Goal: Information Seeking & Learning: Find specific fact

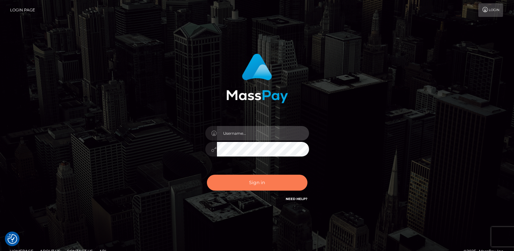
type input "ts2.es"
click at [249, 181] on button "Sign in" at bounding box center [257, 183] width 101 height 16
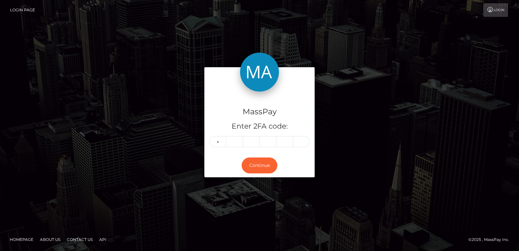
type input "2"
type input "0"
type input "3"
type input "1"
type input "0"
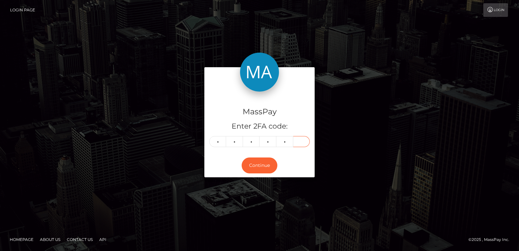
type input "5"
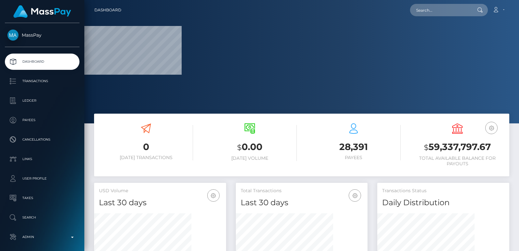
scroll to position [115, 132]
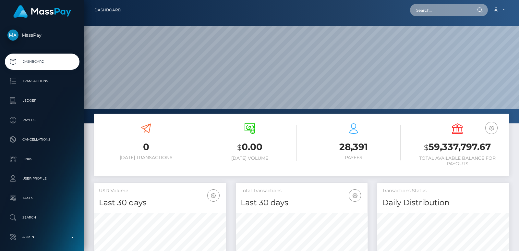
click at [423, 11] on input "text" at bounding box center [440, 10] width 61 height 12
paste input "aidyn2xx@gmail.com"
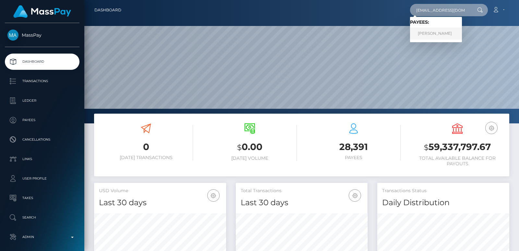
type input "aidyn2xx@gmail.com"
click at [427, 39] on link "AIDYN JAIMES BLAIR" at bounding box center [436, 34] width 52 height 12
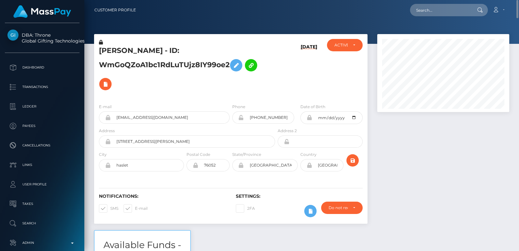
click at [117, 50] on h5 "AIDYN JAIMES BLAIR - ID: WmGoQZoA1bc1RdLuTUjz8IY99oe2" at bounding box center [185, 70] width 173 height 48
copy h5 "AIDYN"
click at [423, 15] on input "text" at bounding box center [440, 10] width 61 height 12
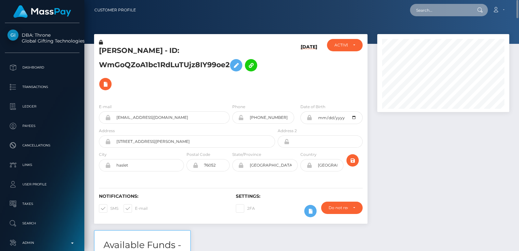
paste input "jziecina308@gmail.com"
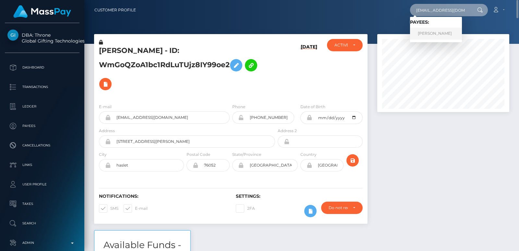
type input "jziecina308@gmail.com"
click at [423, 31] on link "Jade Ziecina" at bounding box center [436, 34] width 52 height 12
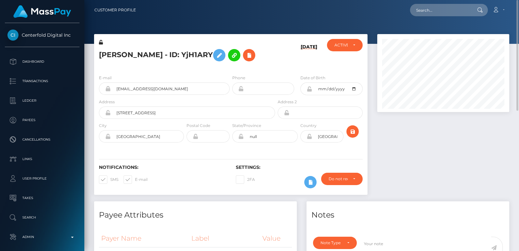
click at [110, 52] on h5 "[PERSON_NAME] - ID: YjH1ARY" at bounding box center [185, 55] width 173 height 19
click at [110, 52] on h5 "Jade Ziecina - ID: YjH1ARY" at bounding box center [185, 55] width 173 height 19
copy h5 "Jade"
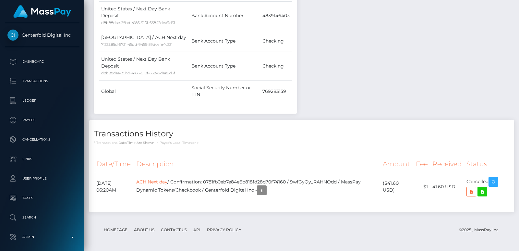
scroll to position [67, 0]
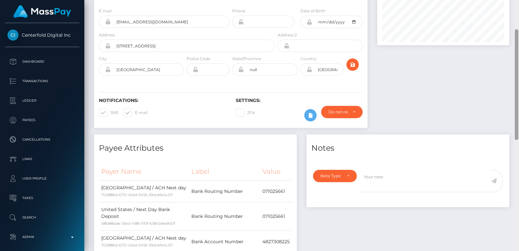
click at [517, 28] on div at bounding box center [516, 125] width 5 height 251
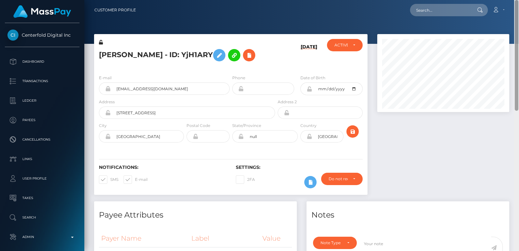
click at [517, 28] on div at bounding box center [517, 55] width 4 height 111
click at [106, 54] on h5 "Jade Ziecina - ID: YjH1ARY" at bounding box center [185, 55] width 173 height 19
copy h5 "Jade"
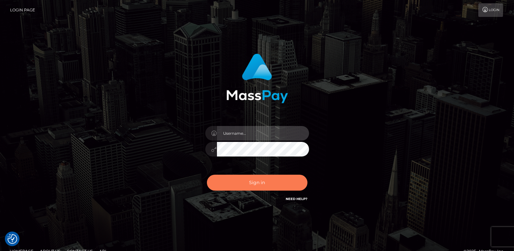
type input "[DOMAIN_NAME]"
click at [257, 183] on button "Sign in" at bounding box center [257, 183] width 101 height 16
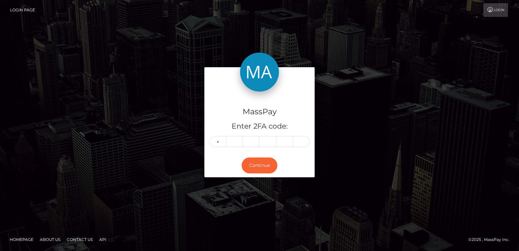
type input "3"
type input "1"
type input "2"
type input "0"
type input "9"
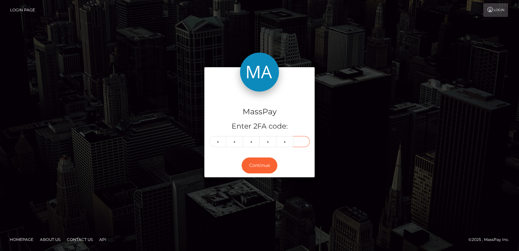
type input "6"
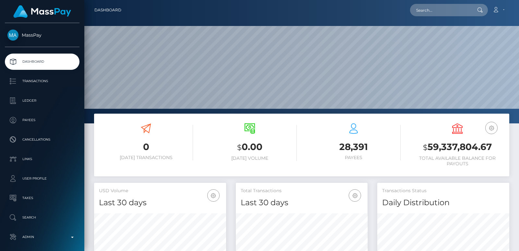
scroll to position [115, 132]
click at [427, 17] on div "Loading... Loading... Account Edit Profile Logout" at bounding box center [318, 10] width 383 height 14
click at [426, 6] on input "text" at bounding box center [440, 10] width 61 height 12
paste input "almaeroticaa@gmail.com"
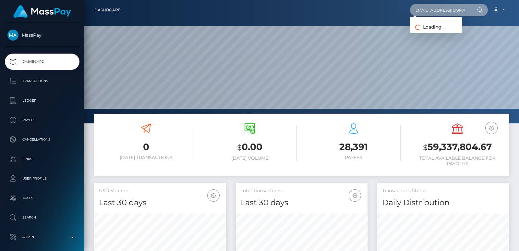
click at [426, 6] on input "[EMAIL_ADDRESS][DOMAIN_NAME]" at bounding box center [440, 10] width 61 height 12
type input "[EMAIL_ADDRESS][DOMAIN_NAME]"
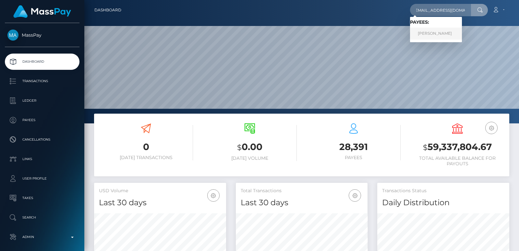
scroll to position [0, 0]
click at [425, 30] on link "LAILA BELEN PEREIRA" at bounding box center [436, 34] width 52 height 12
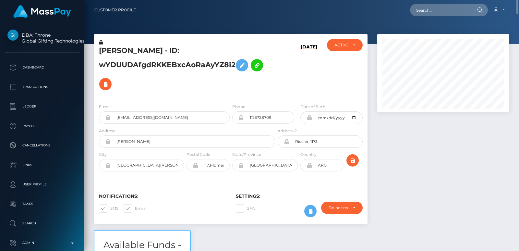
click at [106, 47] on h5 "LAILA BELEN PEREIRA - ID: wYDUUDAfgdRKKEBxcAoRaAyYZ8i2" at bounding box center [185, 70] width 173 height 48
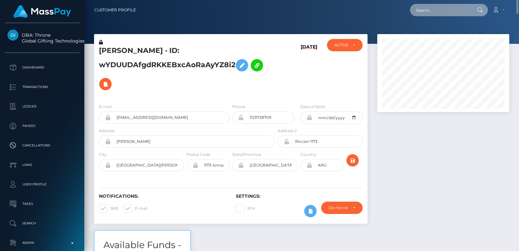
click at [445, 10] on input "text" at bounding box center [440, 10] width 61 height 12
paste input "rebzab27@gmail.com"
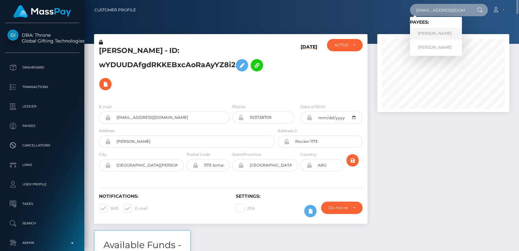
type input "rebzab27@gmail.com"
click at [451, 32] on link "RUTH ADHIAMBO OKUMU" at bounding box center [436, 34] width 52 height 12
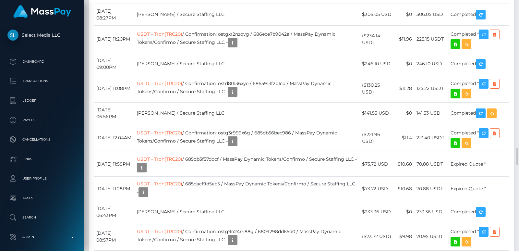
scroll to position [2162, 0]
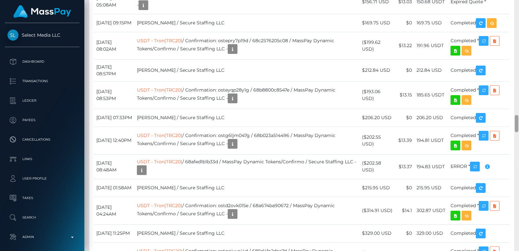
click at [518, 1] on div at bounding box center [516, 125] width 5 height 251
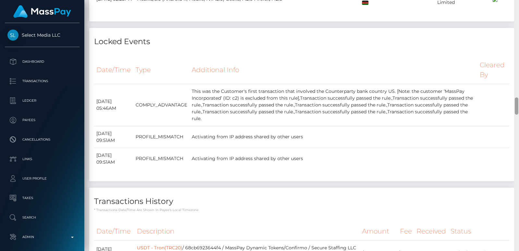
click at [518, 1] on div at bounding box center [516, 125] width 5 height 251
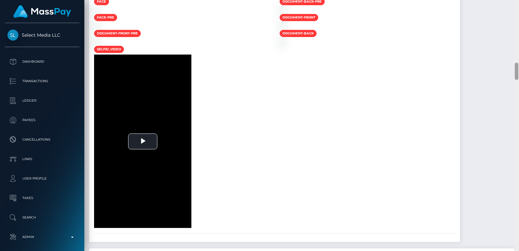
click at [518, 1] on div at bounding box center [516, 125] width 5 height 251
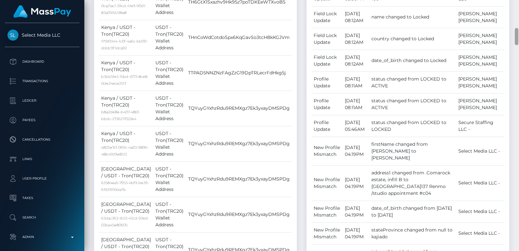
click at [518, 1] on div at bounding box center [516, 125] width 5 height 251
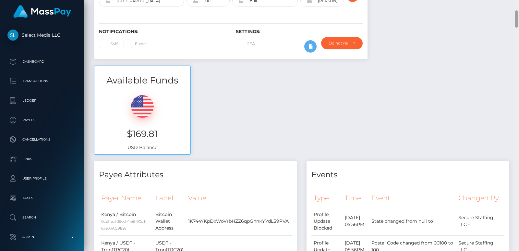
click at [518, 1] on div "Customer Profile Loading... Loading..." at bounding box center [301, 125] width 435 height 251
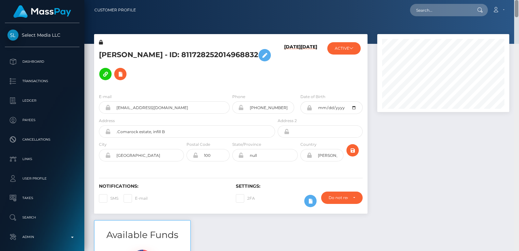
click at [518, 1] on nav "Customer Profile Loading... Loading... Account" at bounding box center [301, 10] width 435 height 20
click at [108, 44] on div "RUTH ADHIAMBO OKUMU - ID: 811728252014968832" at bounding box center [185, 63] width 182 height 49
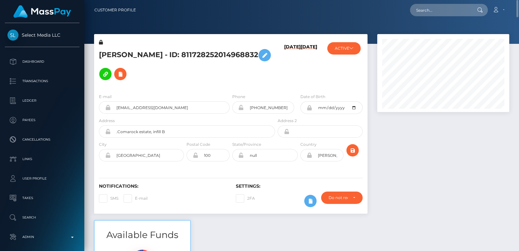
click at [116, 55] on h5 "RUTH ADHIAMBO OKUMU - ID: 811728252014968832" at bounding box center [185, 65] width 173 height 38
copy h5 "RUTH"
click at [430, 11] on input "text" at bounding box center [440, 10] width 61 height 12
paste input "support@masspay.io"
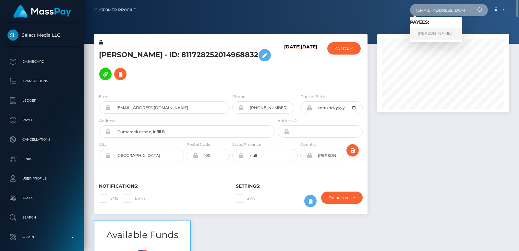
type input "support@masspay.io"
click at [440, 31] on link "MATTHEW TENNYSON GOSS" at bounding box center [436, 34] width 52 height 12
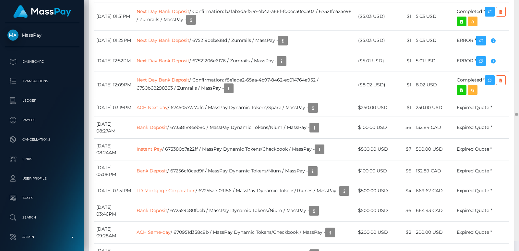
scroll to position [12985, 0]
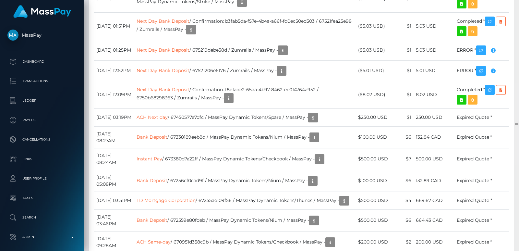
drag, startPoint x: 517, startPoint y: 108, endPoint x: 518, endPoint y: 124, distance: 15.6
click at [514, 124] on div at bounding box center [517, 124] width 4 height 2
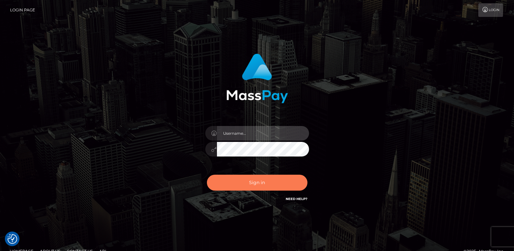
type input "[DOMAIN_NAME]"
click at [239, 184] on button "Sign in" at bounding box center [257, 183] width 101 height 16
type input "ts2.es"
click at [245, 183] on button "Sign in" at bounding box center [257, 183] width 101 height 16
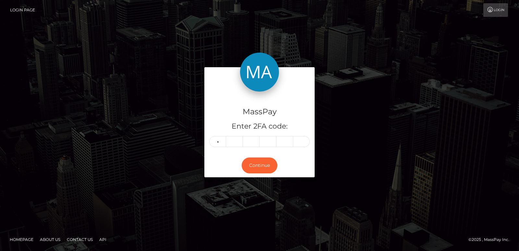
type input "1"
type input "7"
type input "5"
type input "4"
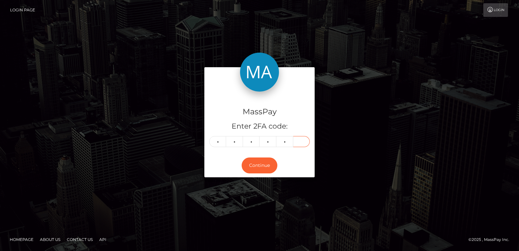
type input "4"
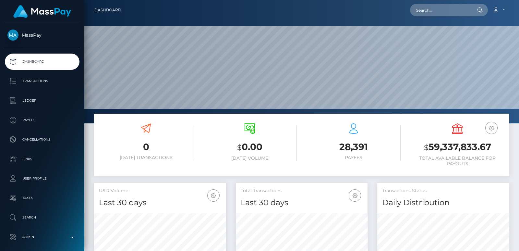
scroll to position [123, 435]
click at [416, 8] on input "text" at bounding box center [440, 10] width 61 height 12
paste input "[EMAIL_ADDRESS][DOMAIN_NAME]"
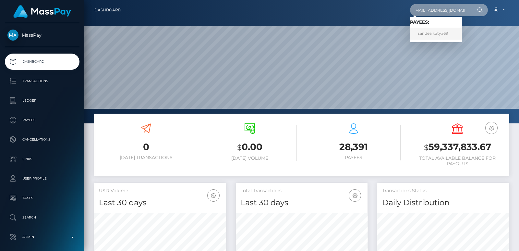
type input "[EMAIL_ADDRESS][DOMAIN_NAME]"
click at [422, 33] on link "sandea katya69" at bounding box center [436, 34] width 52 height 12
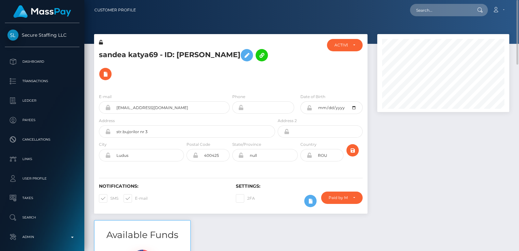
click at [101, 55] on h5 "sandea katya69 - ID: [PERSON_NAME]" at bounding box center [185, 65] width 173 height 38
copy h5 "sandea"
click at [425, 6] on input "text" at bounding box center [440, 10] width 61 height 12
paste input "[EMAIL_ADDRESS][DOMAIN_NAME]"
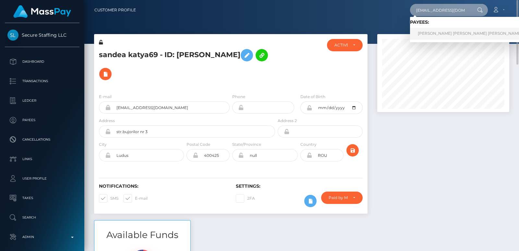
type input "[EMAIL_ADDRESS][DOMAIN_NAME]"
click at [457, 33] on link "[PERSON_NAME] [PERSON_NAME] [PERSON_NAME]" at bounding box center [470, 34] width 120 height 12
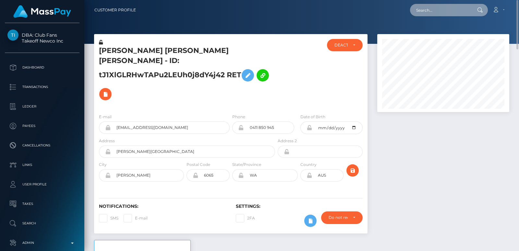
click at [421, 12] on input "text" at bounding box center [440, 10] width 61 height 12
paste input "irenekiarie21@gmail.com"
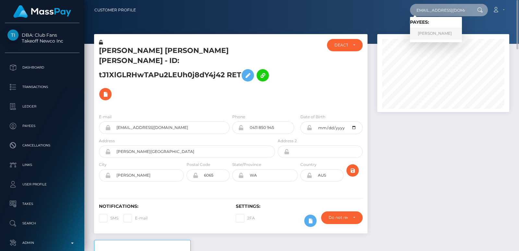
type input "irenekiarie21@gmail.com"
click at [431, 34] on link "irene wambui" at bounding box center [436, 34] width 52 height 12
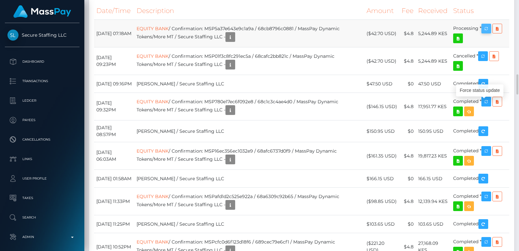
scroll to position [78, 132]
click at [488, 33] on icon "button" at bounding box center [487, 29] width 8 height 8
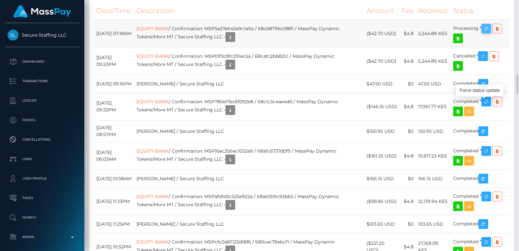
click at [488, 33] on icon "button" at bounding box center [487, 29] width 8 height 8
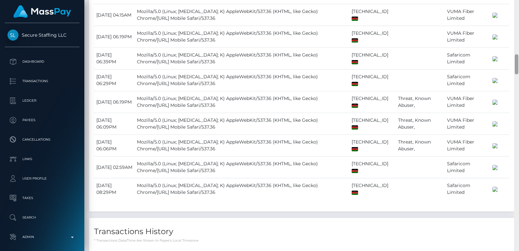
click at [519, 10] on div at bounding box center [516, 125] width 5 height 251
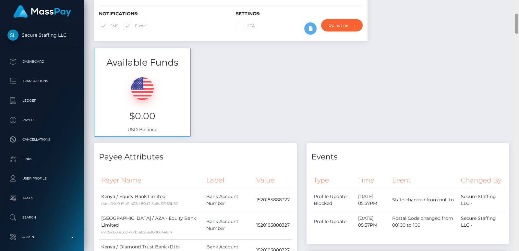
click at [519, 10] on div "Customer Profile Loading... Loading..." at bounding box center [301, 125] width 435 height 251
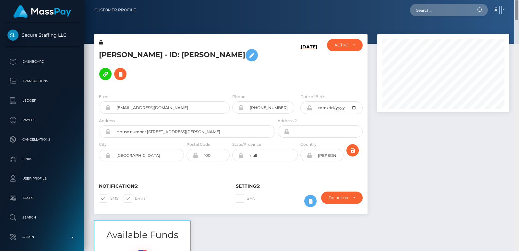
click at [519, 10] on nav "Customer Profile Loading... Loading... Account" at bounding box center [301, 10] width 435 height 20
drag, startPoint x: 100, startPoint y: 60, endPoint x: 107, endPoint y: 53, distance: 10.8
click at [107, 53] on h5 "irene wambui - ID: Irene Wambui Kiarie" at bounding box center [185, 65] width 173 height 38
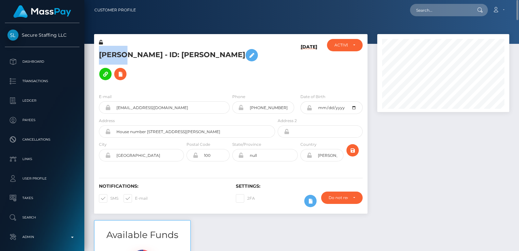
click at [107, 53] on h5 "irene wambui - ID: Irene Wambui Kiarie" at bounding box center [185, 65] width 173 height 38
click at [107, 52] on h5 "irene wambui - ID: Irene Wambui Kiarie" at bounding box center [185, 65] width 173 height 38
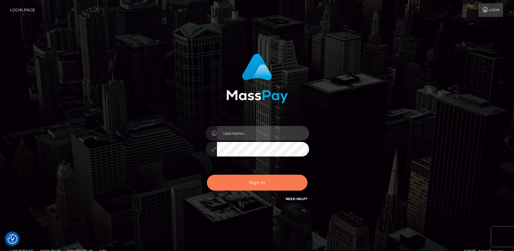
type input "ts2.es"
click at [250, 183] on button "Sign in" at bounding box center [257, 183] width 101 height 16
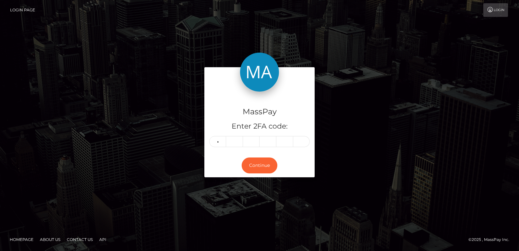
type input "7"
type input "1"
type input "0"
type input "1"
type input "9"
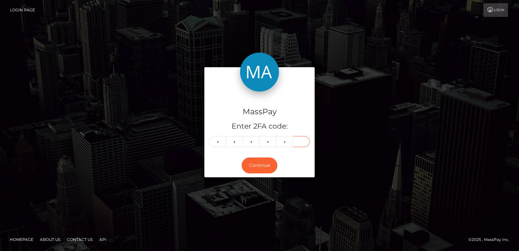
type input "7"
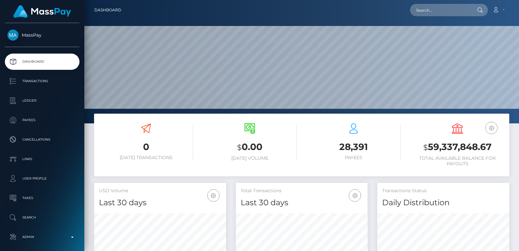
scroll to position [115, 132]
click at [418, 10] on input "text" at bounding box center [440, 10] width 61 height 12
paste input "queenpurity316@gmail.com"
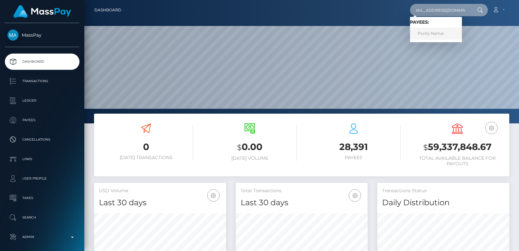
type input "queenpurity316@gmail.com"
click at [427, 34] on link "Purity Namai" at bounding box center [436, 34] width 52 height 12
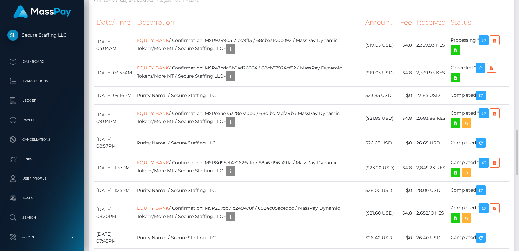
scroll to position [818, 0]
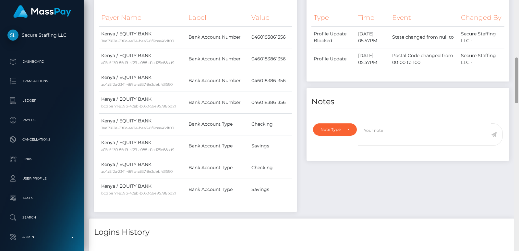
click at [519, 20] on div at bounding box center [516, 125] width 5 height 251
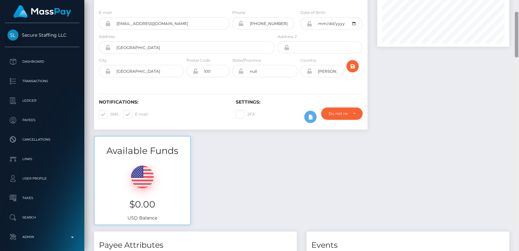
click at [519, 20] on div at bounding box center [516, 125] width 5 height 251
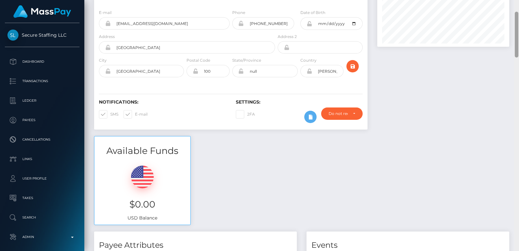
click at [517, 9] on div at bounding box center [516, 125] width 5 height 251
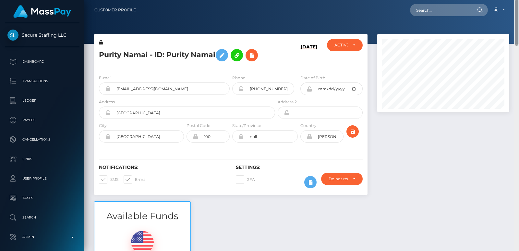
click at [517, 1] on div "Customer Profile Loading... Loading..." at bounding box center [301, 125] width 435 height 251
click at [109, 51] on h5 "Purity Namai - ID: Purity Namai" at bounding box center [185, 55] width 173 height 19
copy h5 "Purity"
